Goal: Task Accomplishment & Management: Complete application form

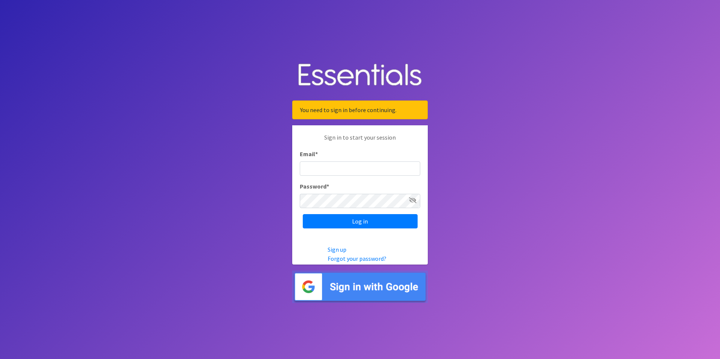
click at [313, 169] on input "Email *" at bounding box center [360, 169] width 120 height 14
type input "[EMAIL_ADDRESS][DOMAIN_NAME]"
click at [303, 214] on input "Log in" at bounding box center [360, 221] width 115 height 14
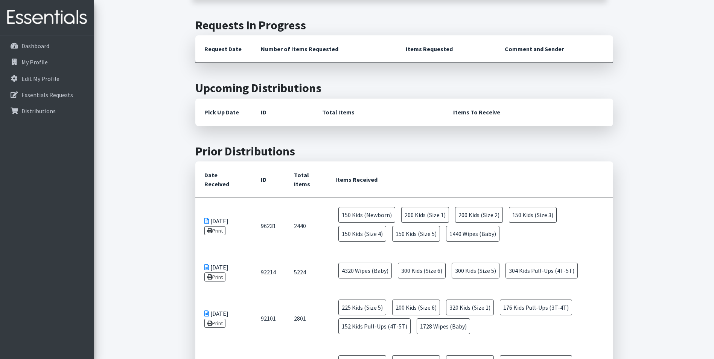
scroll to position [188, 0]
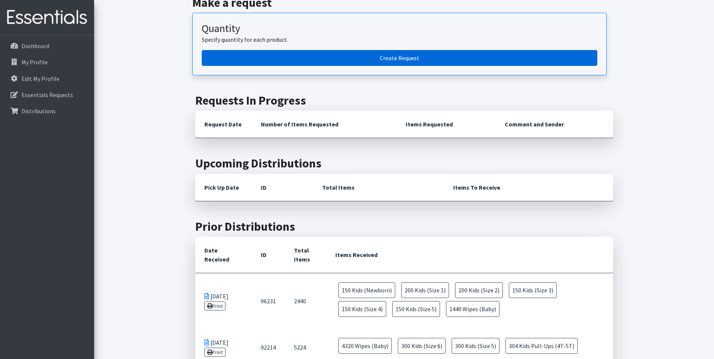
click at [394, 57] on link "Create Request" at bounding box center [400, 58] width 396 height 16
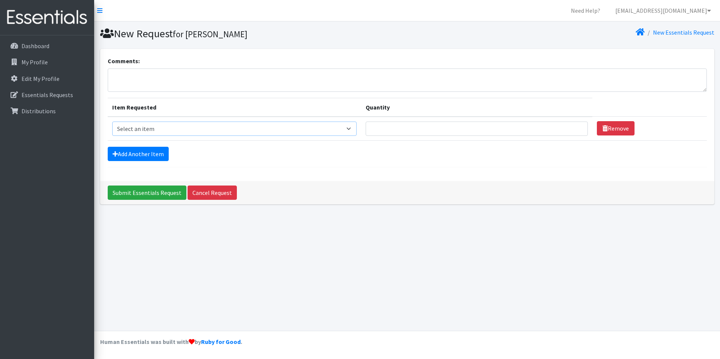
click at [191, 127] on select "Select an item Cloth Inserts (For Cloth Diapers) Kids (Newborn) Kids (Preemie) …" at bounding box center [234, 129] width 244 height 14
select select "5491"
click at [112, 122] on select "Select an item Cloth Inserts (For Cloth Diapers) Kids (Newborn) Kids (Preemie) …" at bounding box center [234, 129] width 244 height 14
click at [380, 132] on input "Quantity" at bounding box center [477, 129] width 222 height 14
click at [573, 131] on input "1" at bounding box center [477, 129] width 222 height 14
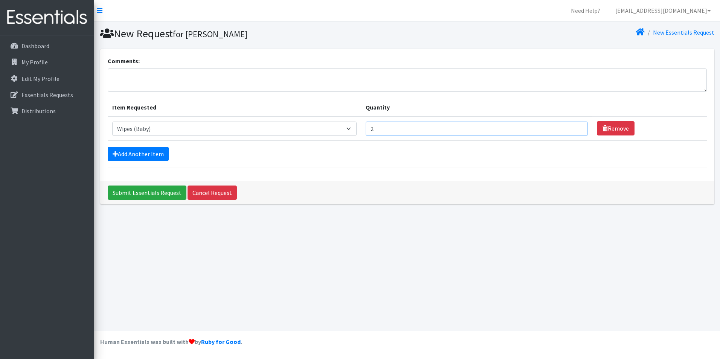
click at [573, 127] on input "2" at bounding box center [477, 129] width 222 height 14
click at [573, 127] on input "3" at bounding box center [477, 129] width 222 height 14
click at [572, 126] on input "4" at bounding box center [477, 129] width 222 height 14
click at [572, 126] on input "5" at bounding box center [477, 129] width 222 height 14
click at [572, 125] on input "6" at bounding box center [477, 129] width 222 height 14
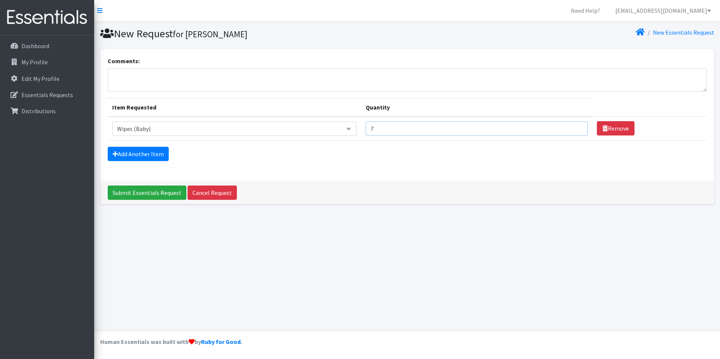
click at [572, 125] on input "7" at bounding box center [477, 129] width 222 height 14
click at [572, 125] on input "8" at bounding box center [477, 129] width 222 height 14
click at [572, 125] on input "9" at bounding box center [477, 129] width 222 height 14
click at [572, 125] on input "11" at bounding box center [477, 129] width 222 height 14
click at [573, 127] on input "12" at bounding box center [477, 129] width 222 height 14
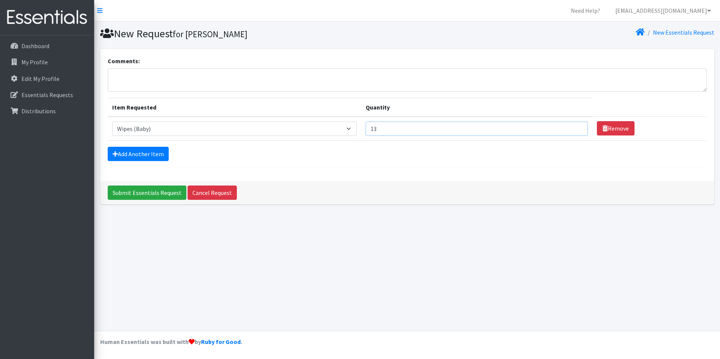
click at [573, 127] on input "13" at bounding box center [477, 129] width 222 height 14
click at [573, 127] on input "14" at bounding box center [477, 129] width 222 height 14
click at [573, 127] on input "15" at bounding box center [477, 129] width 222 height 14
click at [573, 127] on input "60" at bounding box center [477, 129] width 222 height 14
click at [574, 130] on input "59" at bounding box center [477, 129] width 222 height 14
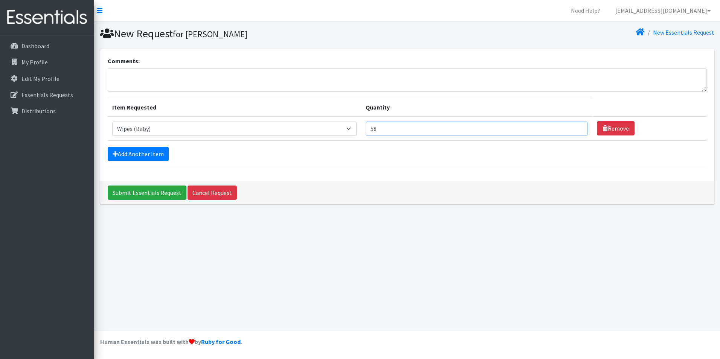
click at [574, 130] on input "58" at bounding box center [477, 129] width 222 height 14
click at [574, 130] on input "57" at bounding box center [477, 129] width 222 height 14
click at [574, 130] on input "56" at bounding box center [477, 129] width 222 height 14
click at [574, 130] on input "55" at bounding box center [477, 129] width 222 height 14
click at [573, 130] on input "54" at bounding box center [477, 129] width 222 height 14
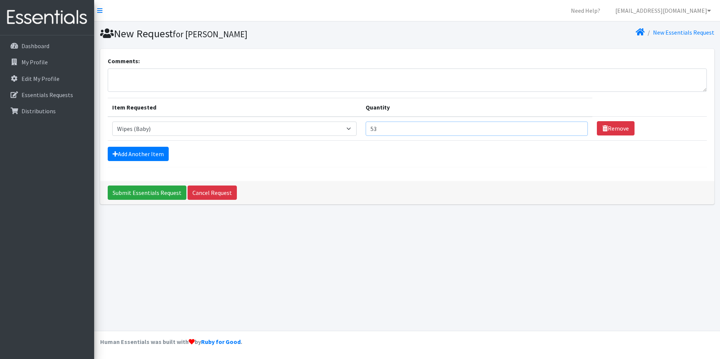
click at [573, 130] on input "53" at bounding box center [477, 129] width 222 height 14
click at [573, 130] on input "52" at bounding box center [477, 129] width 222 height 14
click at [573, 130] on input "51" at bounding box center [477, 129] width 222 height 14
type input "50"
click at [573, 130] on input "50" at bounding box center [477, 129] width 222 height 14
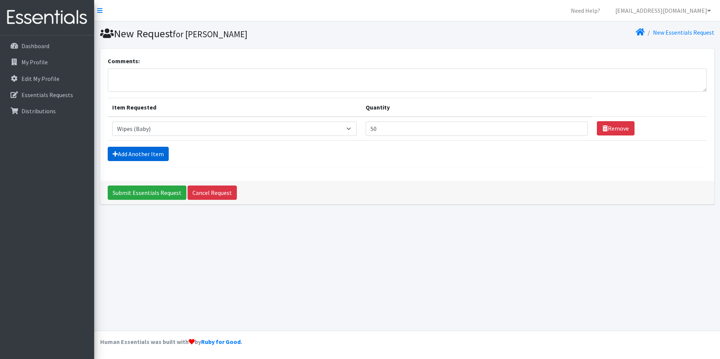
click at [125, 155] on link "Add Another Item" at bounding box center [138, 154] width 61 height 14
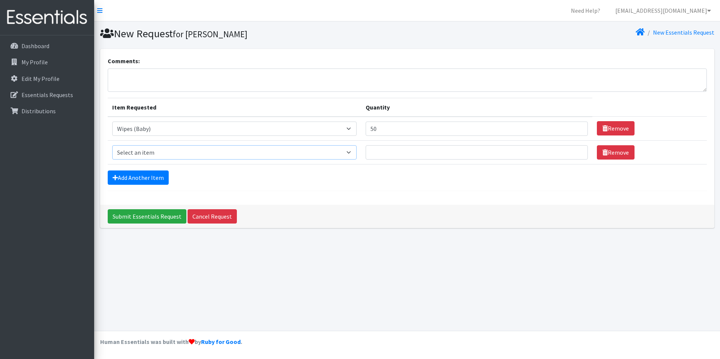
click at [149, 152] on select "Select an item Cloth Inserts (For Cloth Diapers) Kids (Newborn) Kids (Preemie) …" at bounding box center [234, 152] width 244 height 14
click at [462, 250] on div "New Request for Ana Nelson New Essentials Request Comments: Item Requested Quan…" at bounding box center [407, 175] width 626 height 309
click at [618, 152] on link "Remove" at bounding box center [616, 152] width 38 height 14
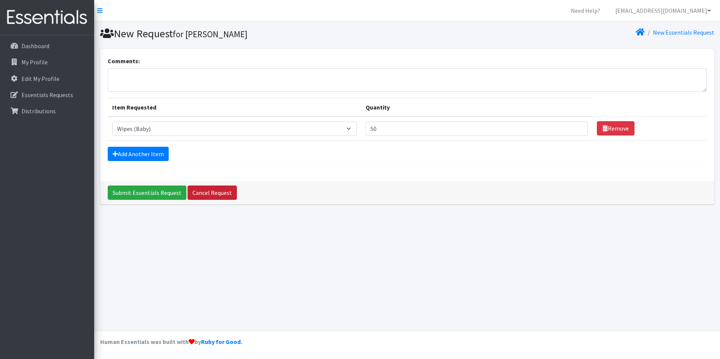
click at [217, 196] on link "Cancel Request" at bounding box center [212, 193] width 49 height 14
